Goal: Check status: Check status

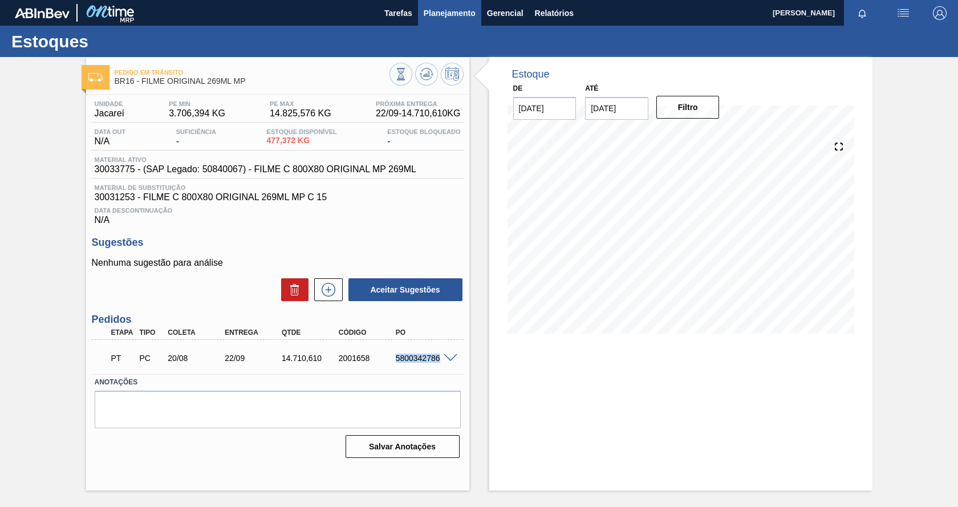
click at [460, 17] on span "Planejamento" at bounding box center [450, 13] width 52 height 14
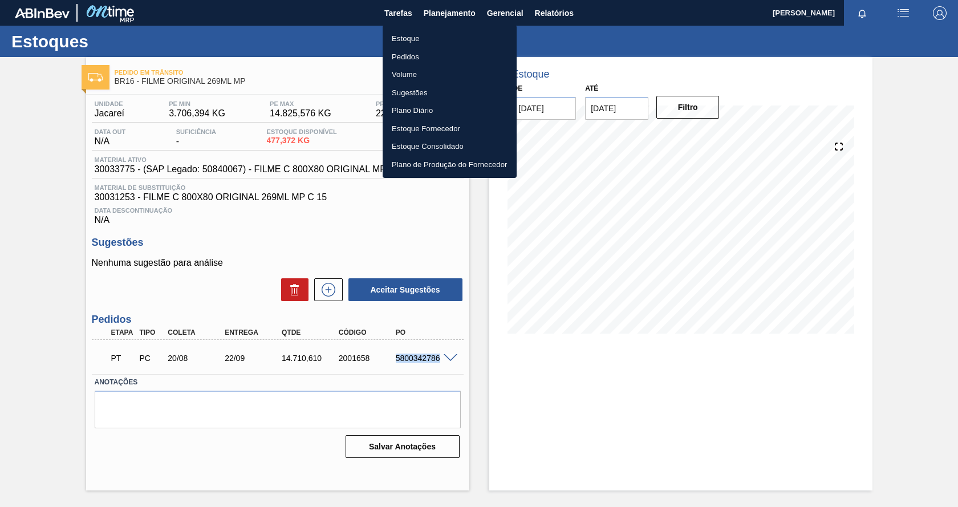
drag, startPoint x: 415, startPoint y: 39, endPoint x: 509, endPoint y: 36, distance: 94.7
click at [415, 38] on li "Estoque" at bounding box center [450, 39] width 134 height 18
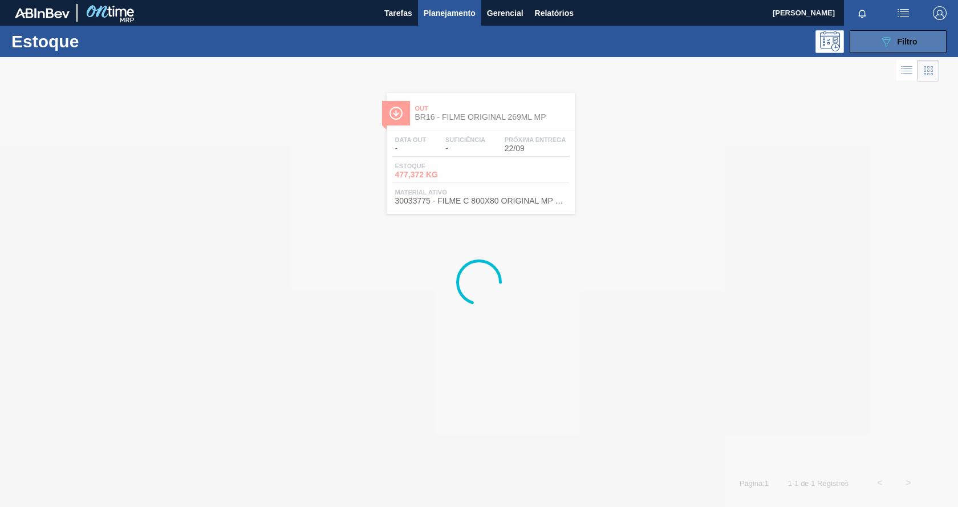
click at [891, 39] on icon "089F7B8B-B2A5-4AFE-B5C0-19BA573D28AC" at bounding box center [886, 42] width 14 height 14
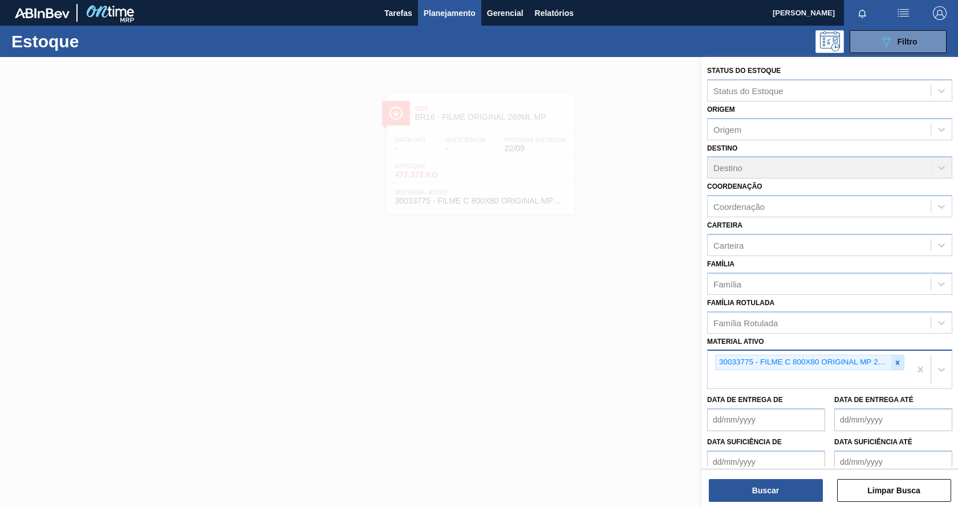
click at [896, 363] on icon at bounding box center [898, 362] width 4 height 4
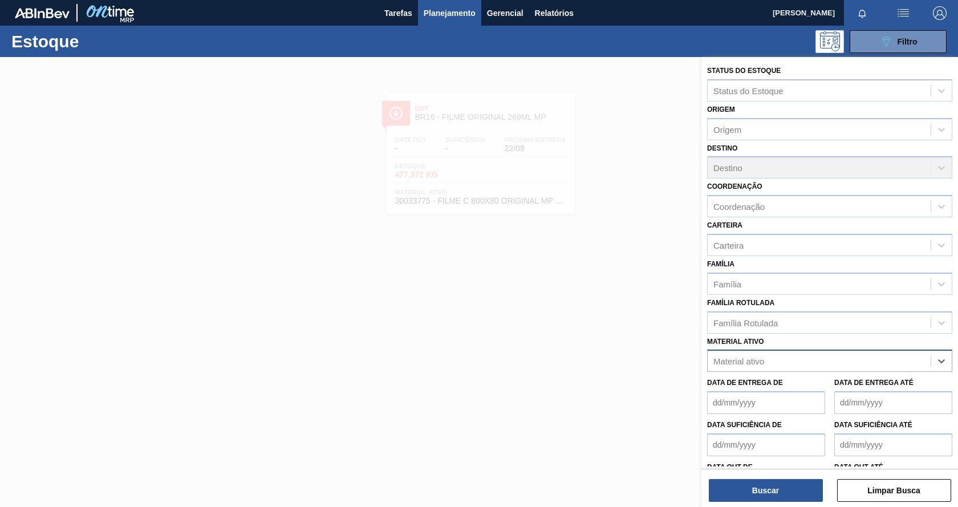
paste ativo "30033775"
type ativo "30033775"
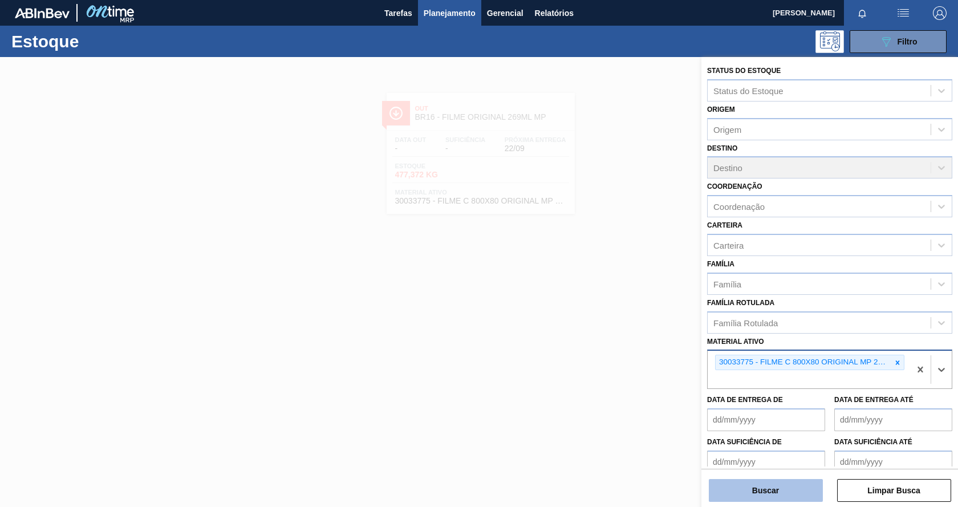
click at [767, 500] on button "Buscar" at bounding box center [766, 490] width 114 height 23
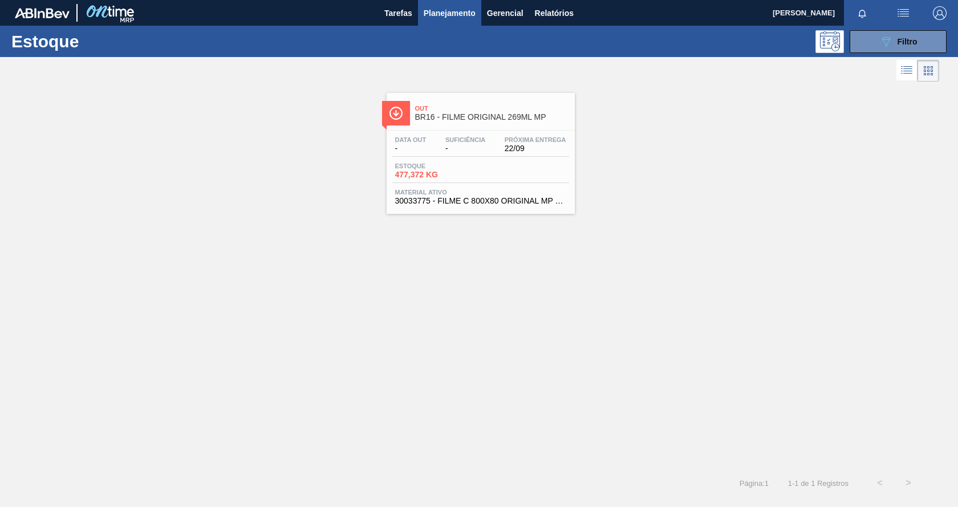
click at [539, 144] on span "22/09" at bounding box center [536, 148] width 62 height 9
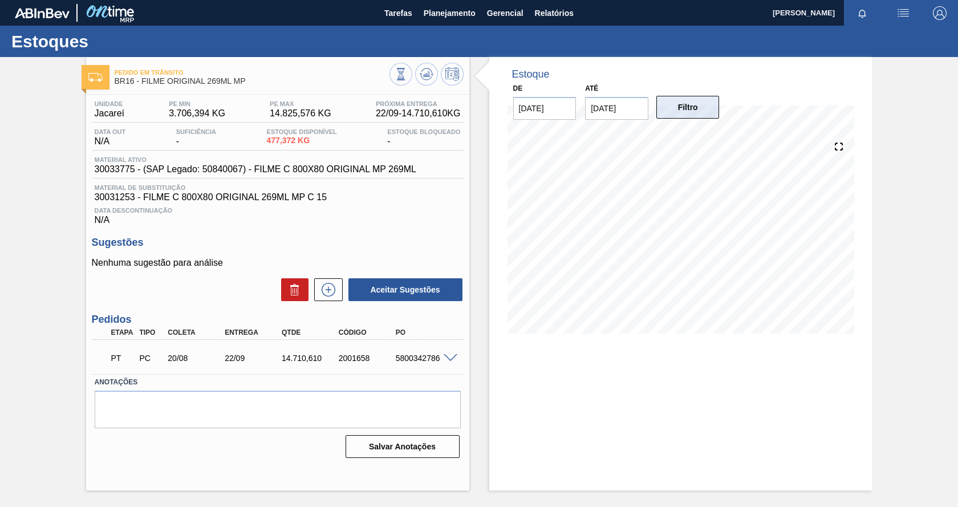
click at [710, 108] on button "Filtro" at bounding box center [687, 107] width 63 height 23
click at [441, 13] on span "Planejamento" at bounding box center [450, 13] width 52 height 14
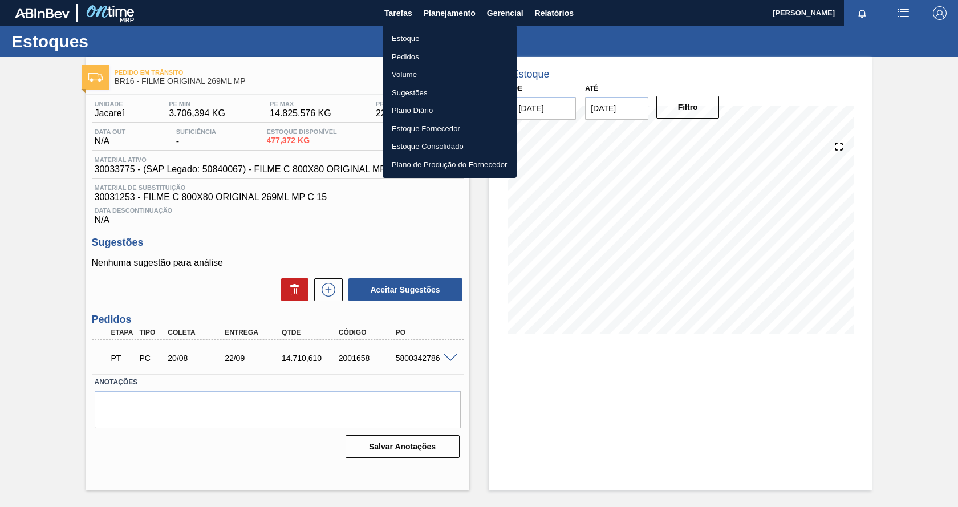
click at [412, 41] on li "Estoque" at bounding box center [450, 39] width 134 height 18
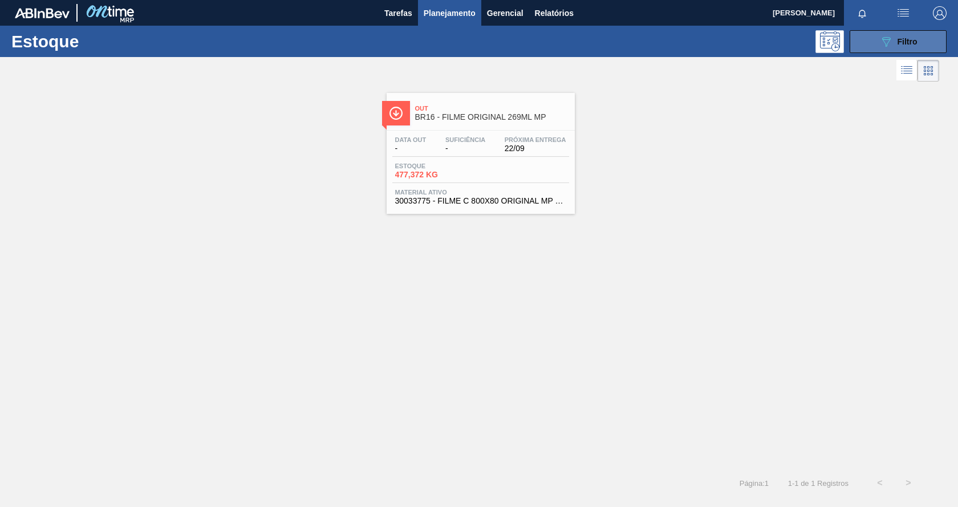
click at [874, 51] on button "089F7B8B-B2A5-4AFE-B5C0-19BA573D28AC Filtro" at bounding box center [898, 41] width 97 height 23
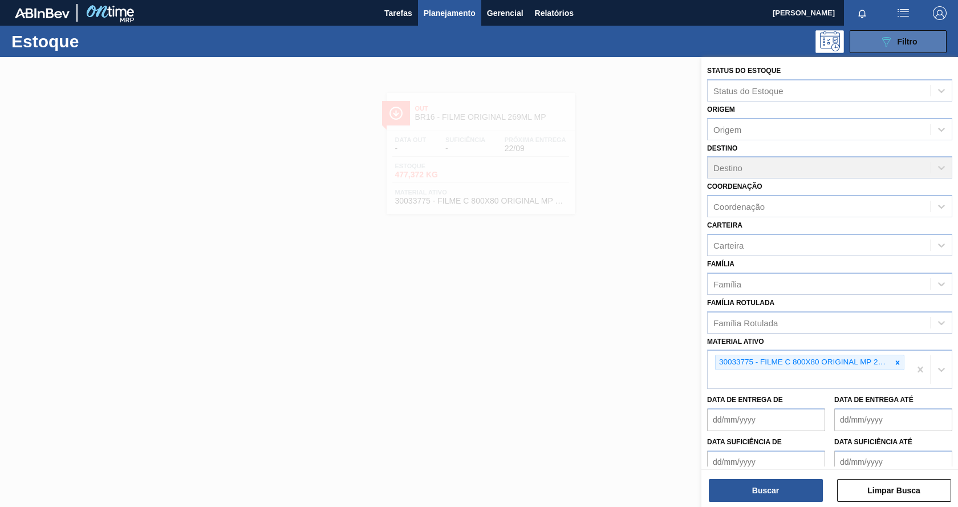
click at [873, 43] on button "089F7B8B-B2A5-4AFE-B5C0-19BA573D28AC Filtro" at bounding box center [898, 41] width 97 height 23
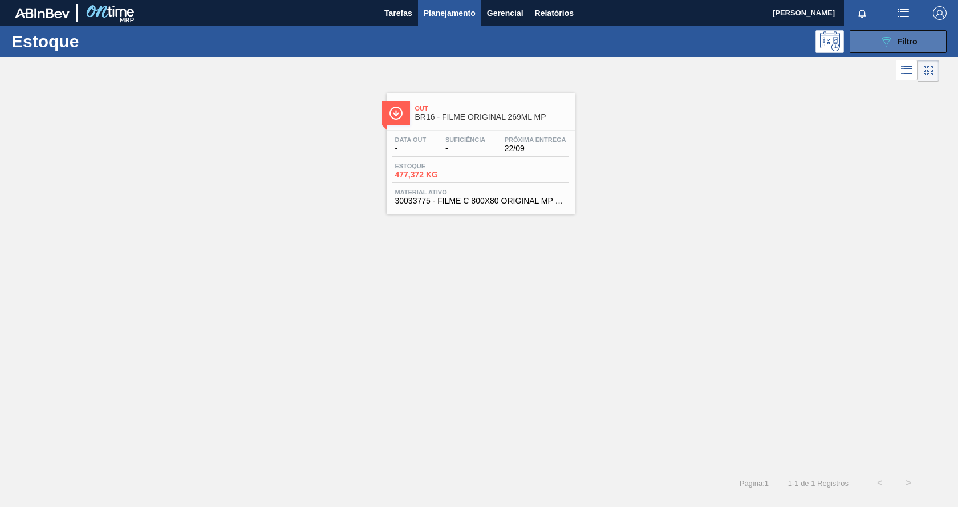
click at [877, 40] on button "089F7B8B-B2A5-4AFE-B5C0-19BA573D28AC Filtro" at bounding box center [898, 41] width 97 height 23
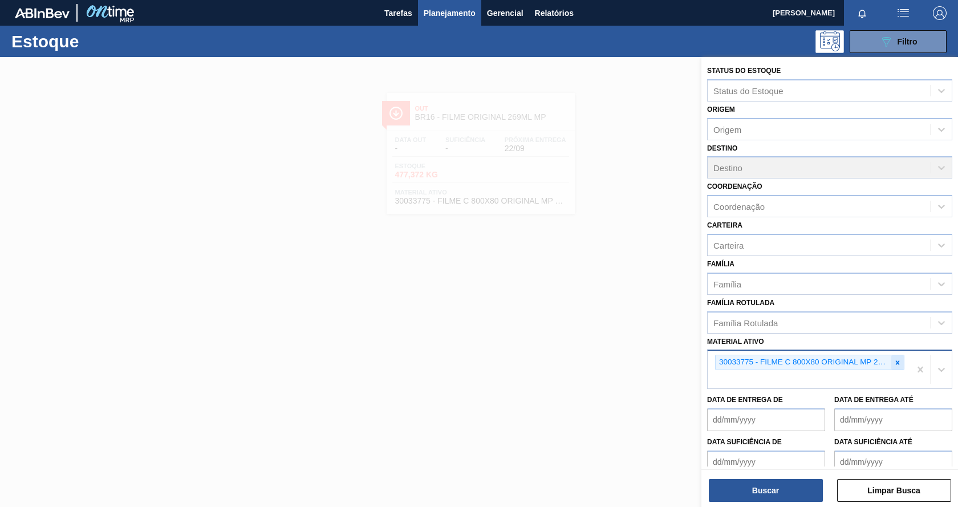
click at [894, 364] on icon at bounding box center [898, 363] width 8 height 8
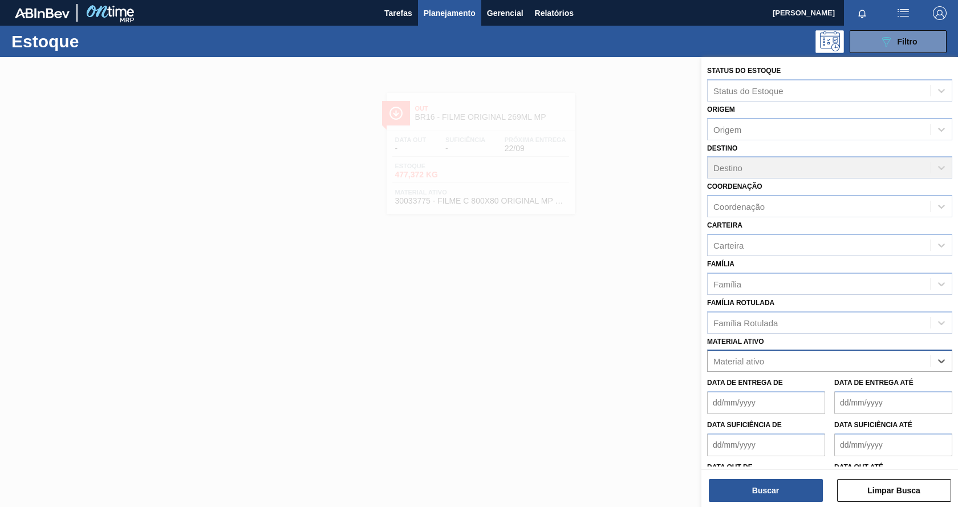
paste ativo "30034180"
type ativo "30034180"
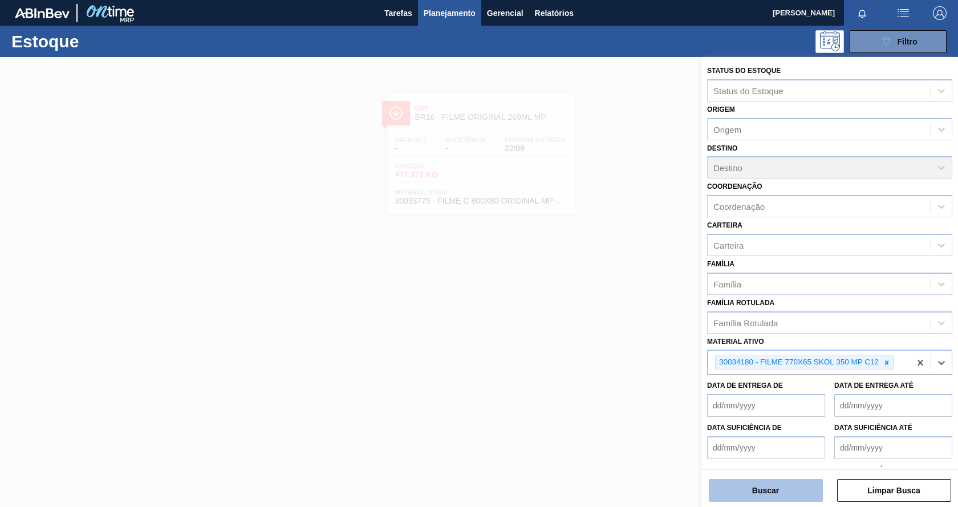
click at [733, 495] on button "Buscar" at bounding box center [766, 490] width 114 height 23
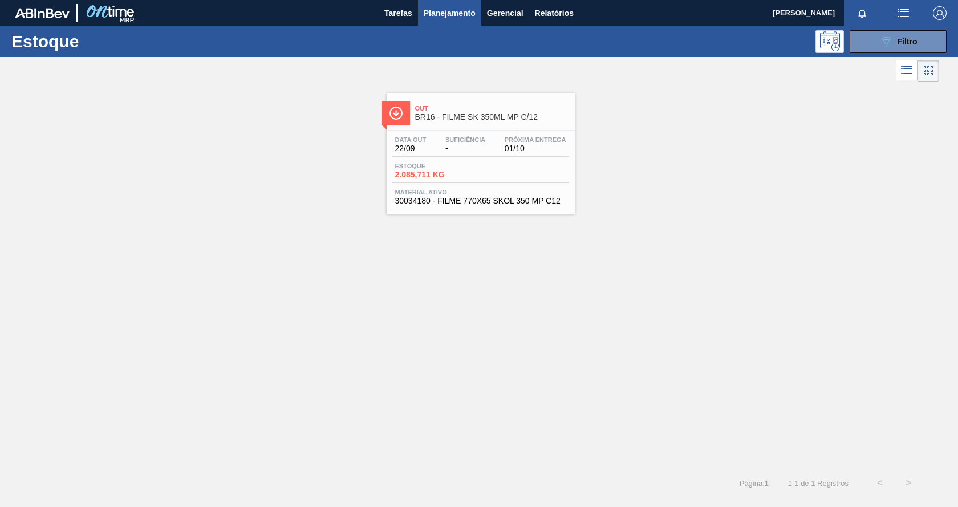
click at [462, 166] on span "Estoque" at bounding box center [435, 166] width 80 height 7
